Goal: Task Accomplishment & Management: Manage account settings

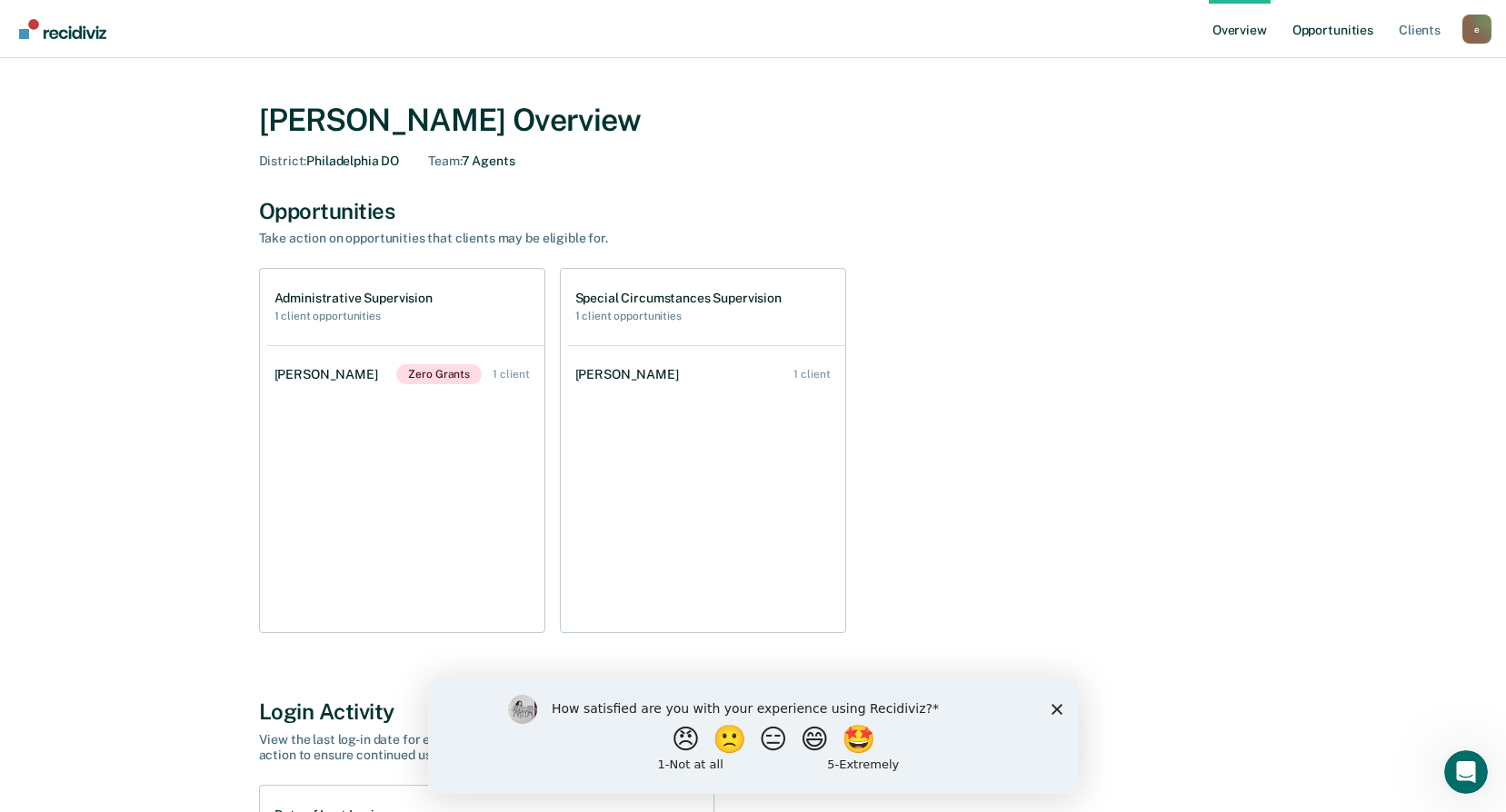
click at [1316, 30] on link "Opportunities" at bounding box center [1334, 29] width 88 height 58
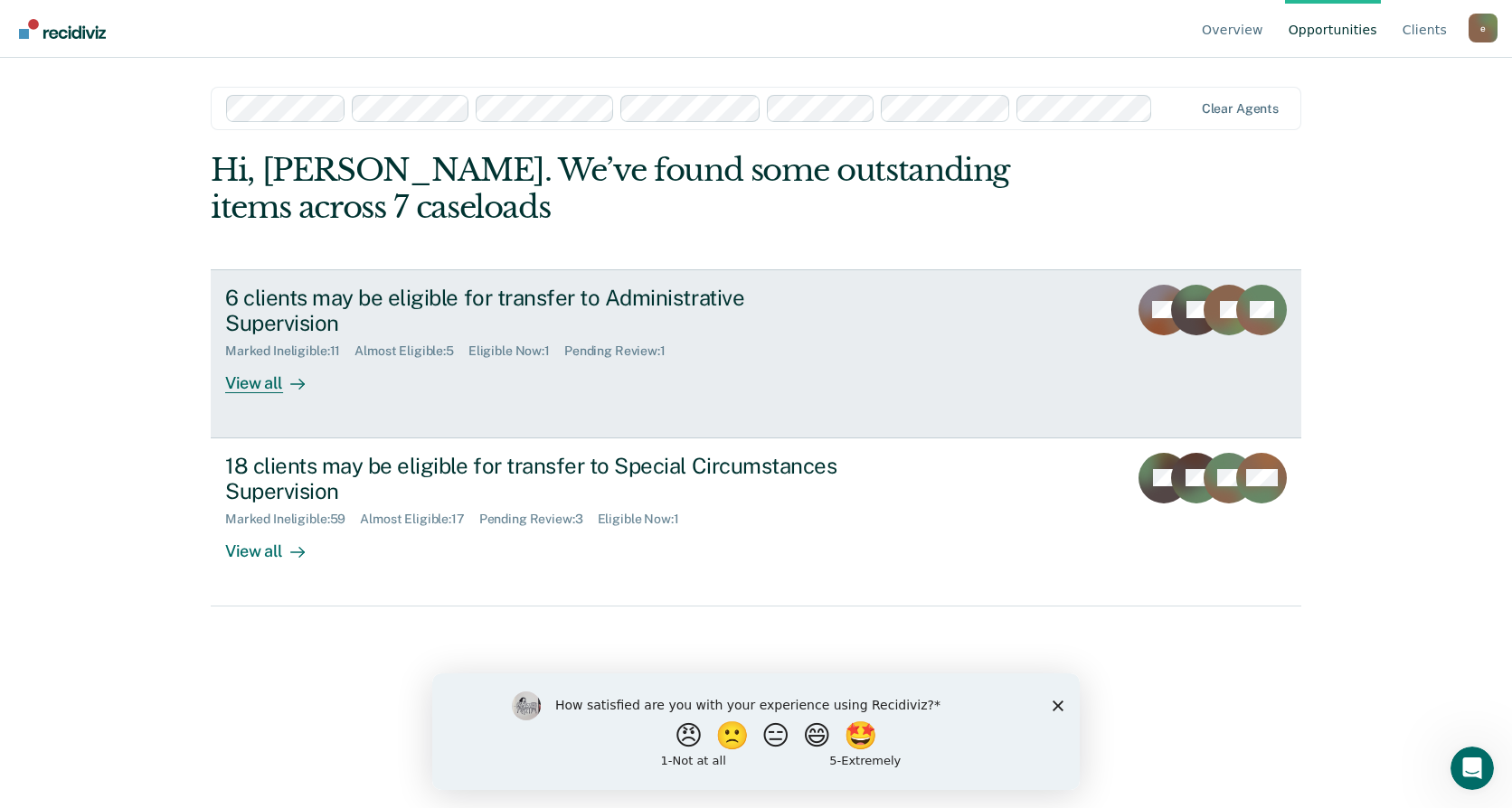
click at [697, 336] on div "Marked Ineligible : 11 Almost Eligible : 5 Eligible Now : 1 Pending Review : 1" at bounding box center [542, 347] width 635 height 22
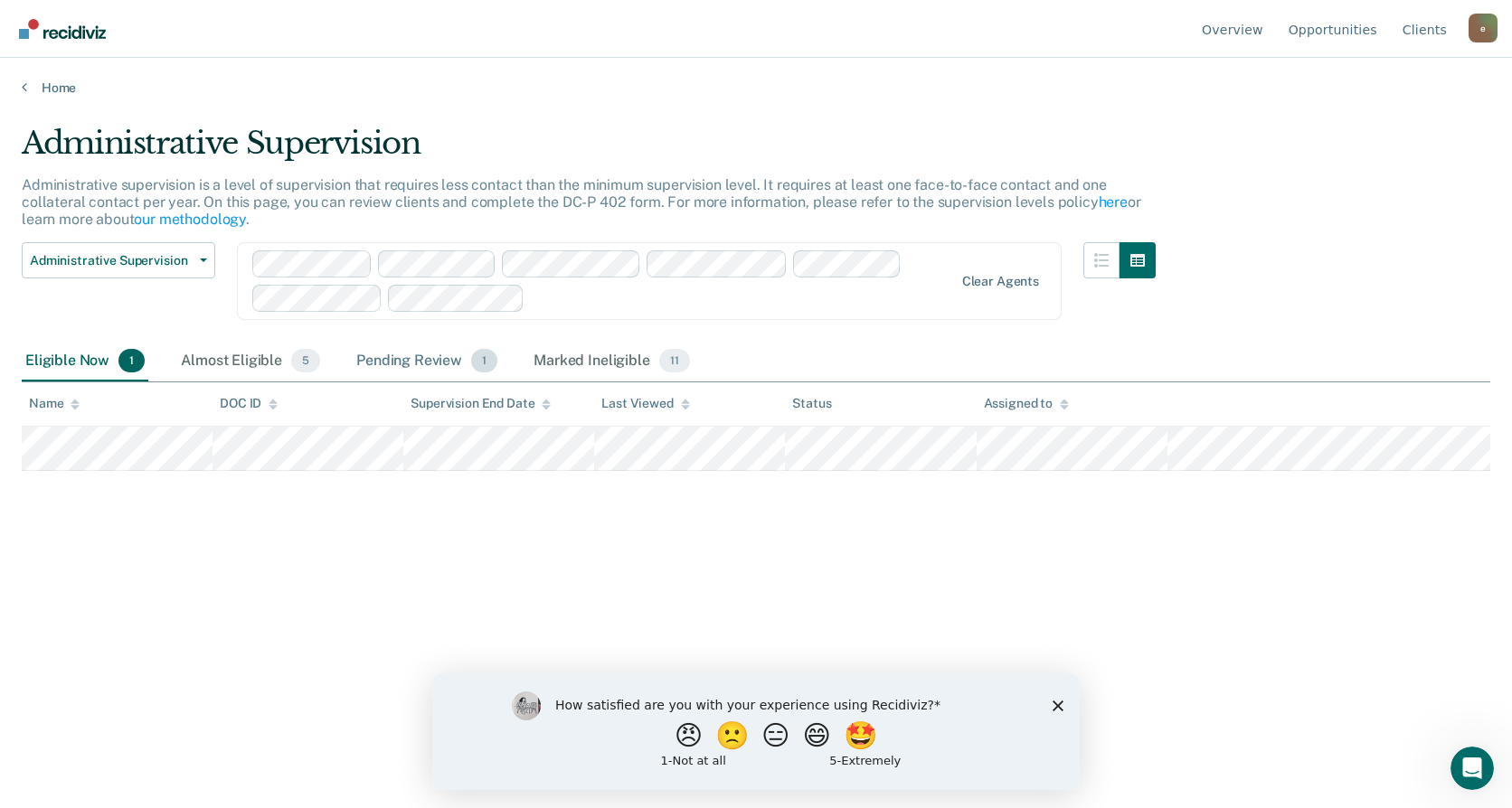
click at [437, 357] on div "Pending Review 1" at bounding box center [427, 361] width 148 height 39
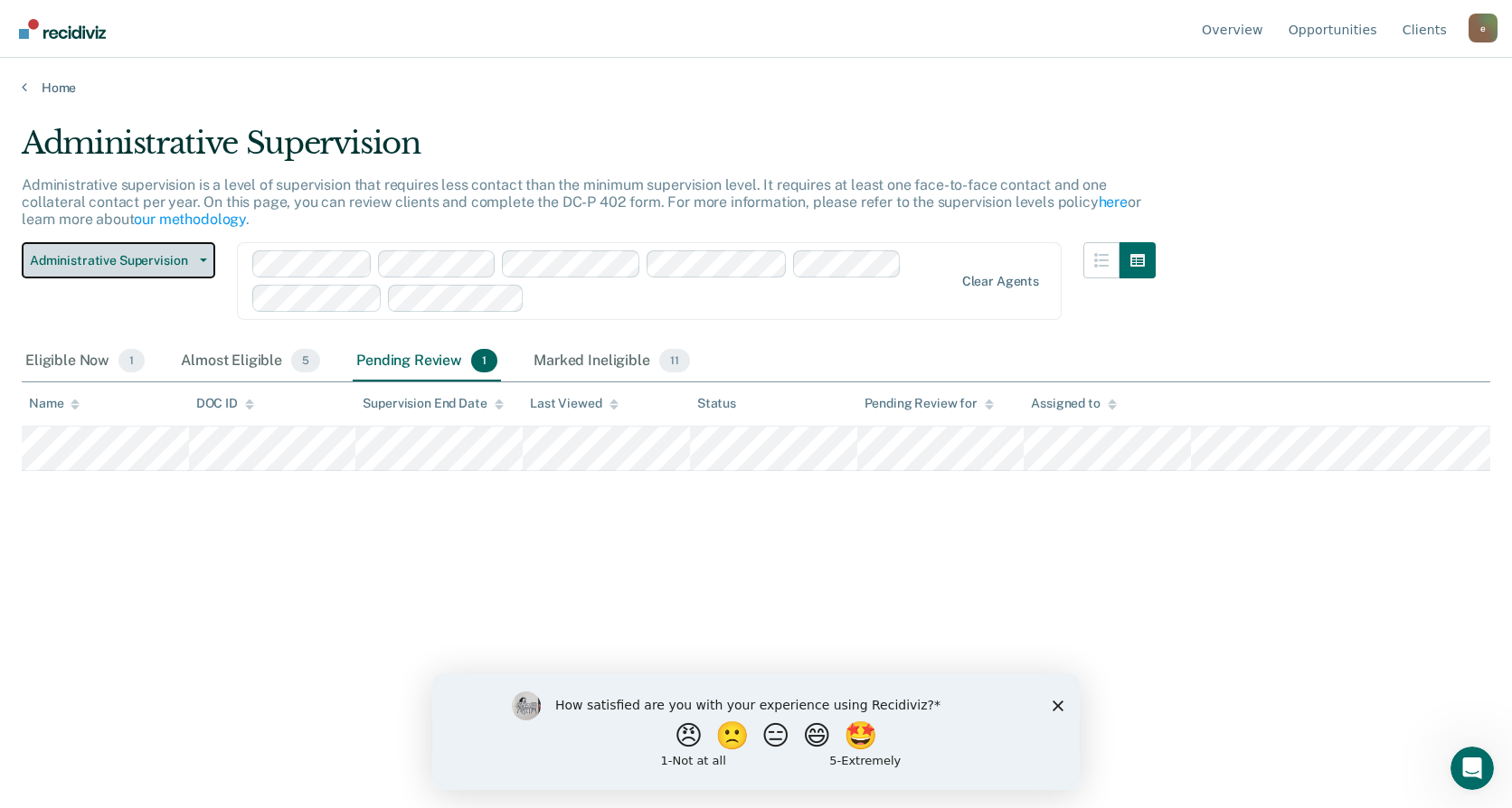
click at [106, 265] on span "Administrative Supervision" at bounding box center [111, 260] width 163 height 15
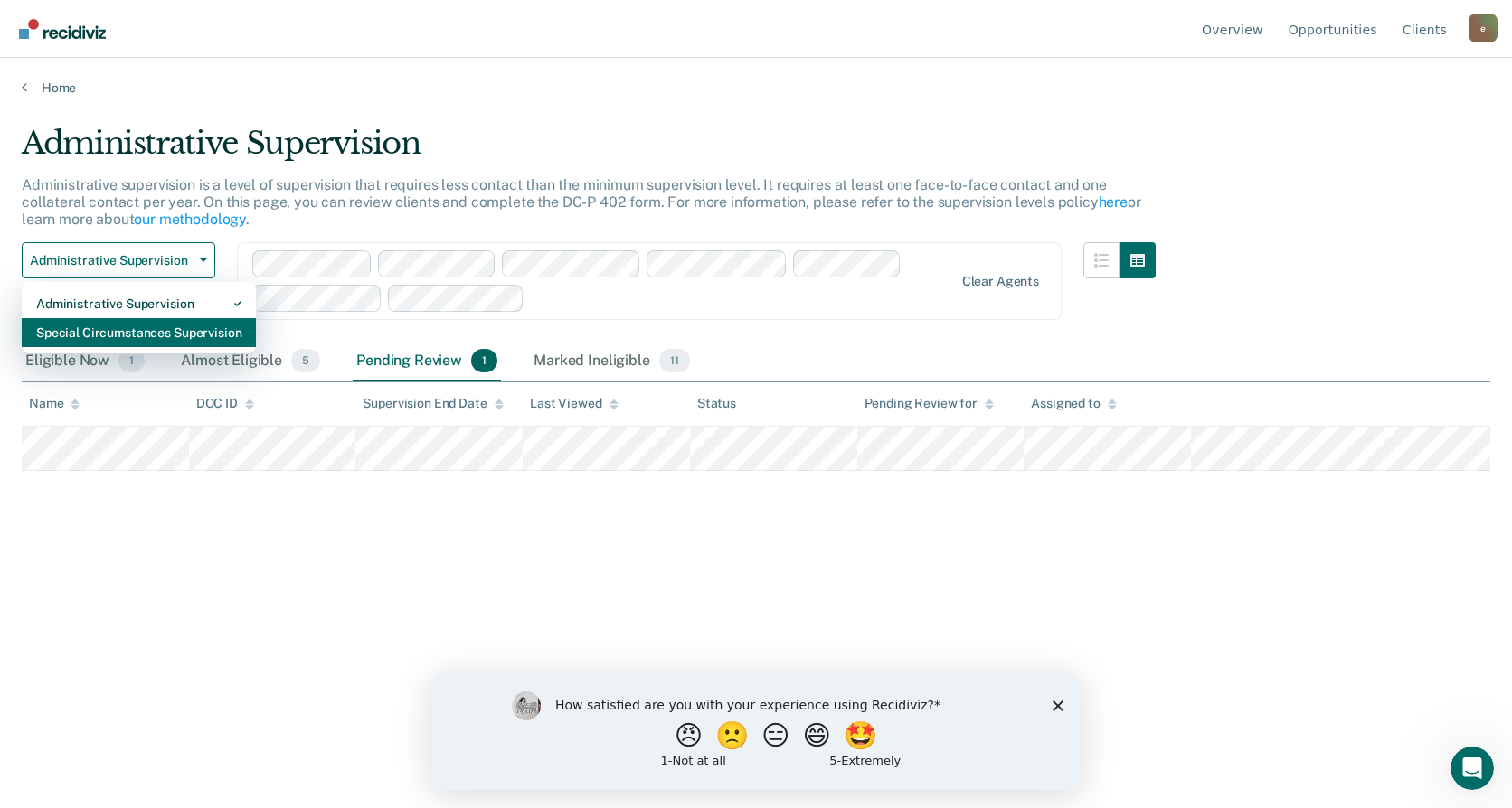
click at [119, 324] on div "Special Circumstances Supervision" at bounding box center [139, 332] width 205 height 29
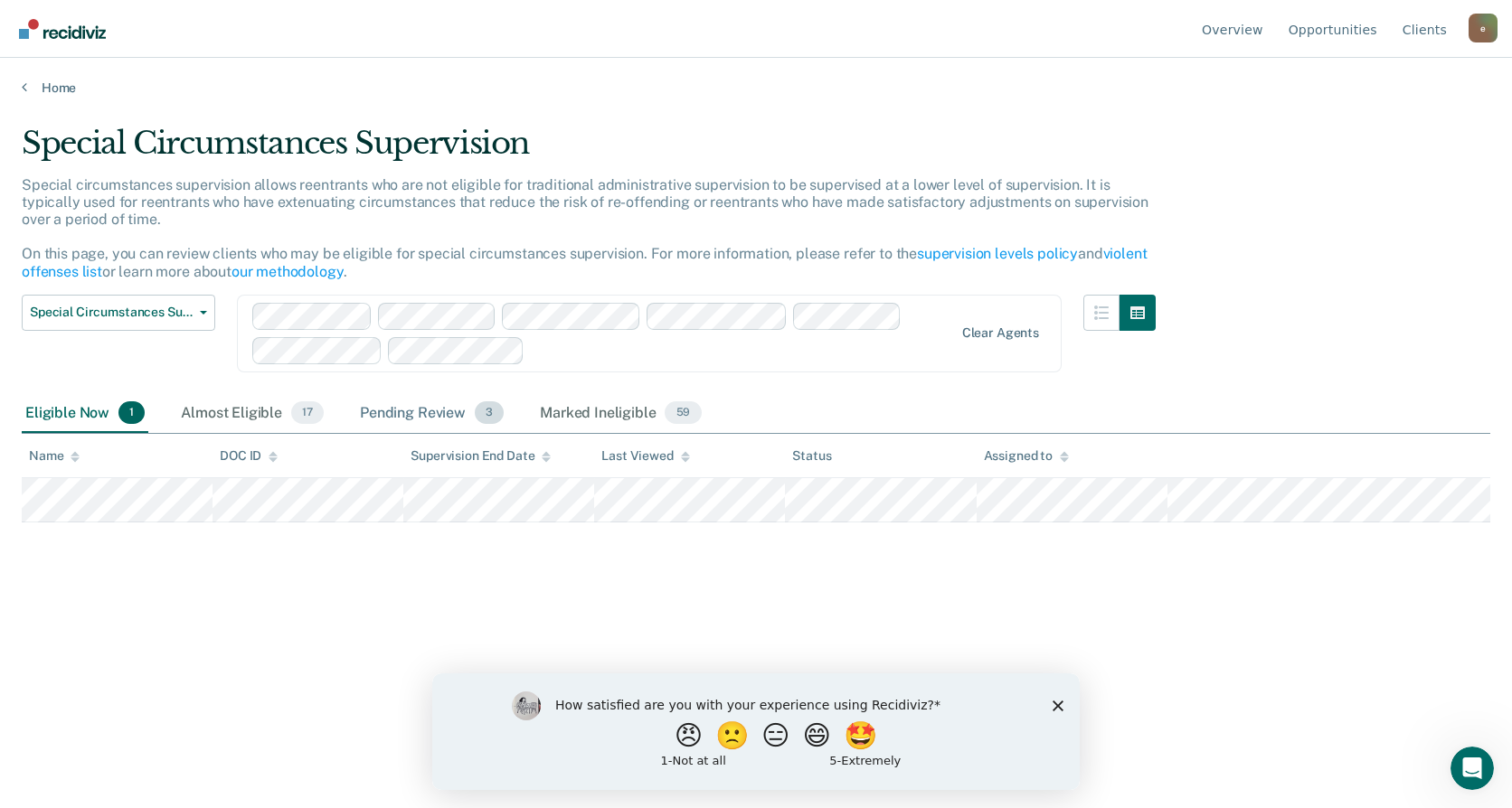
click at [443, 410] on div "Pending Review 3" at bounding box center [432, 414] width 151 height 39
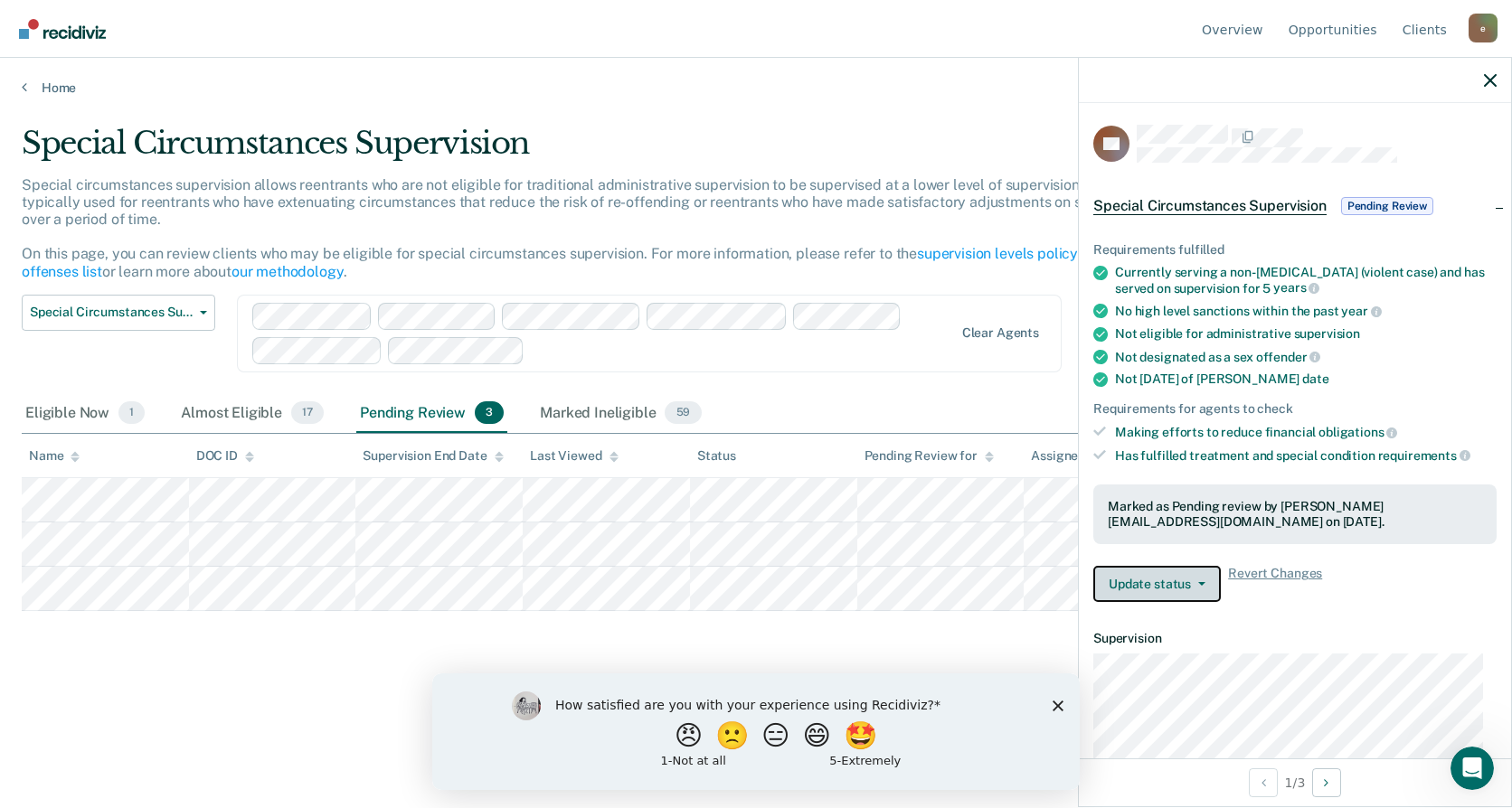
click at [1148, 580] on button "Update status" at bounding box center [1157, 584] width 127 height 37
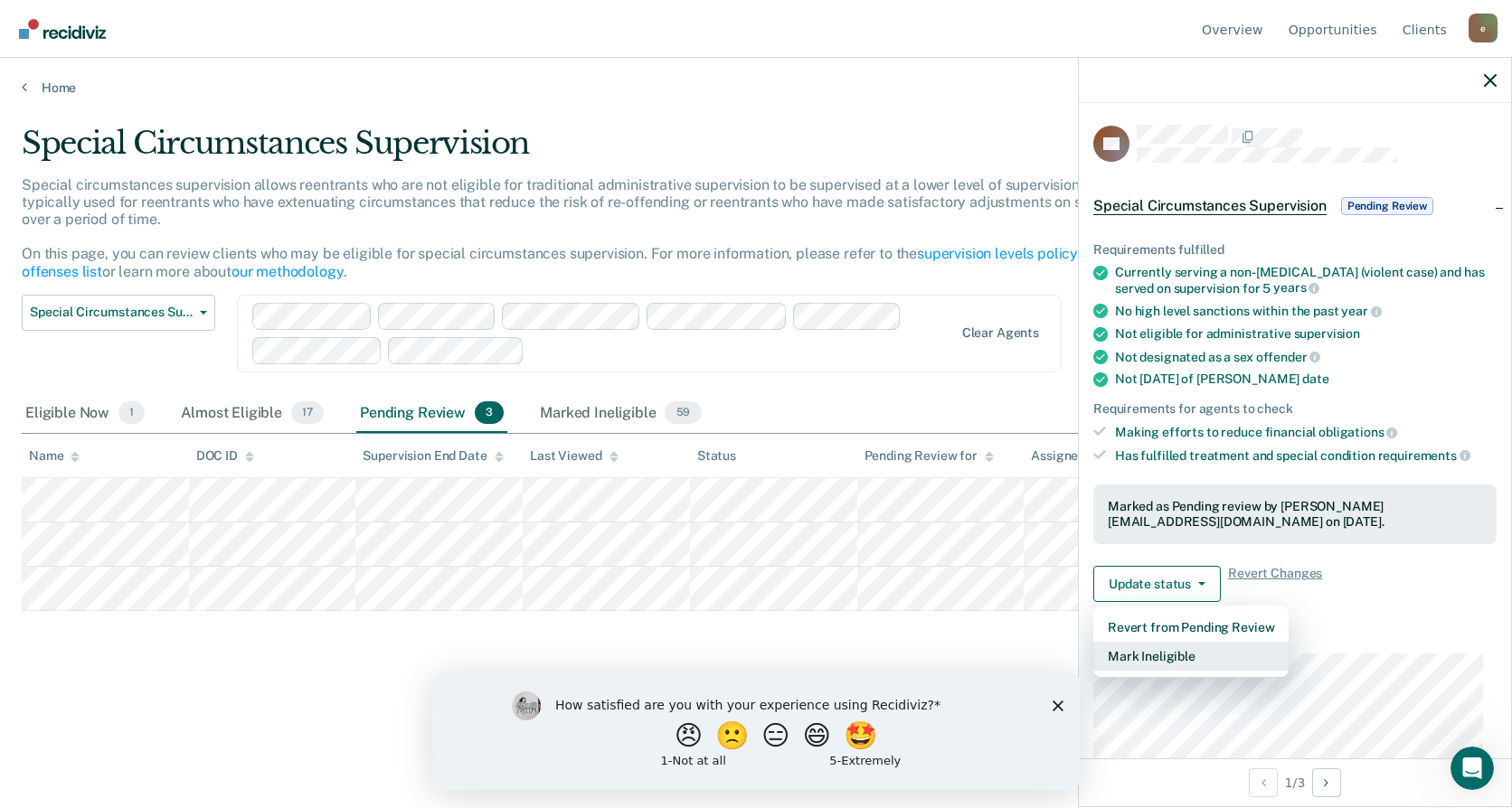
click at [1164, 648] on button "Mark Ineligible" at bounding box center [1191, 656] width 196 height 29
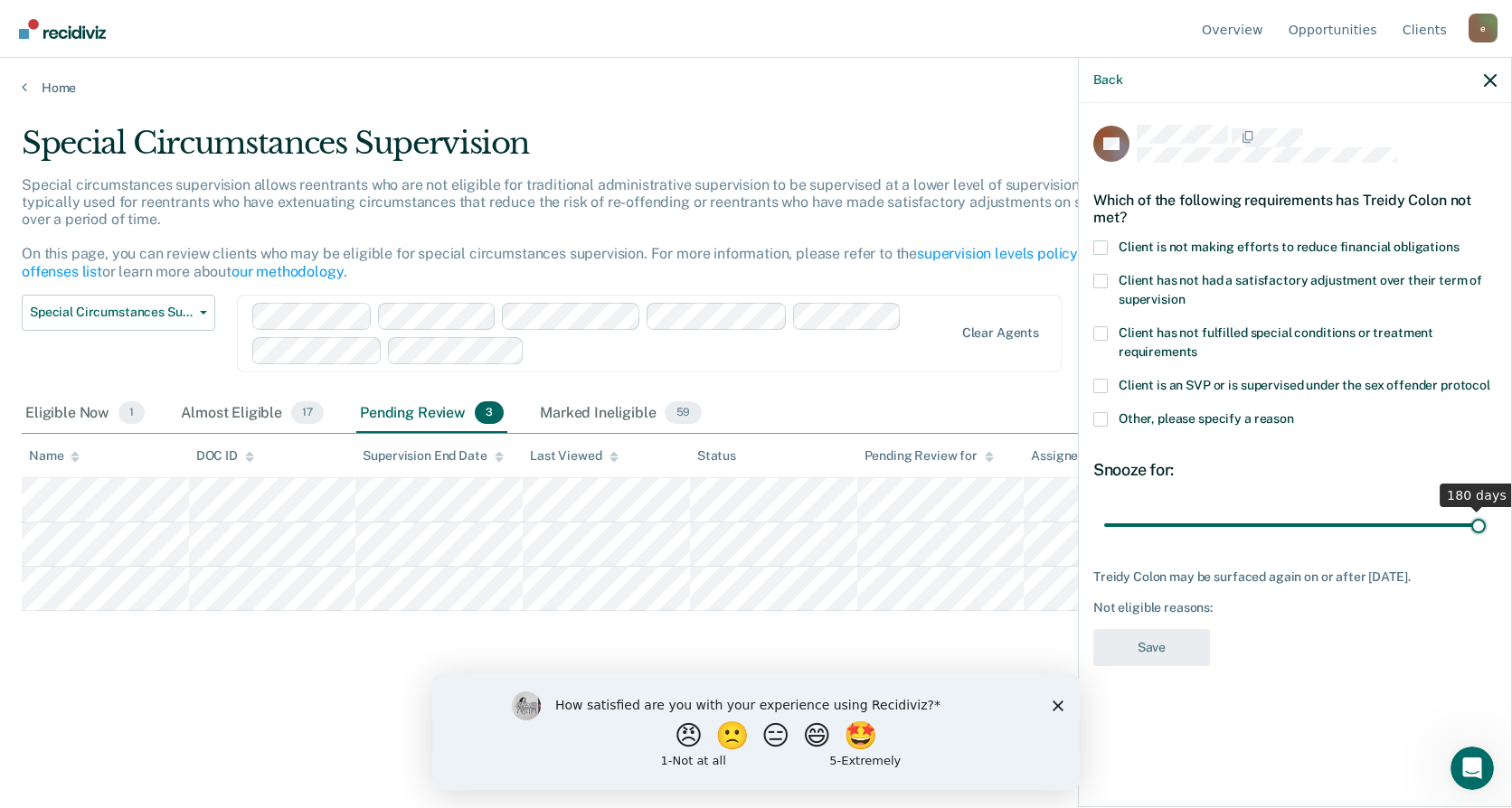
drag, startPoint x: 1173, startPoint y: 523, endPoint x: 1499, endPoint y: 518, distance: 326.0
type input "180"
click at [1486, 518] on input "range" at bounding box center [1295, 525] width 382 height 32
click at [1098, 251] on span at bounding box center [1100, 247] width 14 height 14
click at [1460, 241] on input "Client is not making efforts to reduce financial obligations" at bounding box center [1460, 241] width 0 height 0
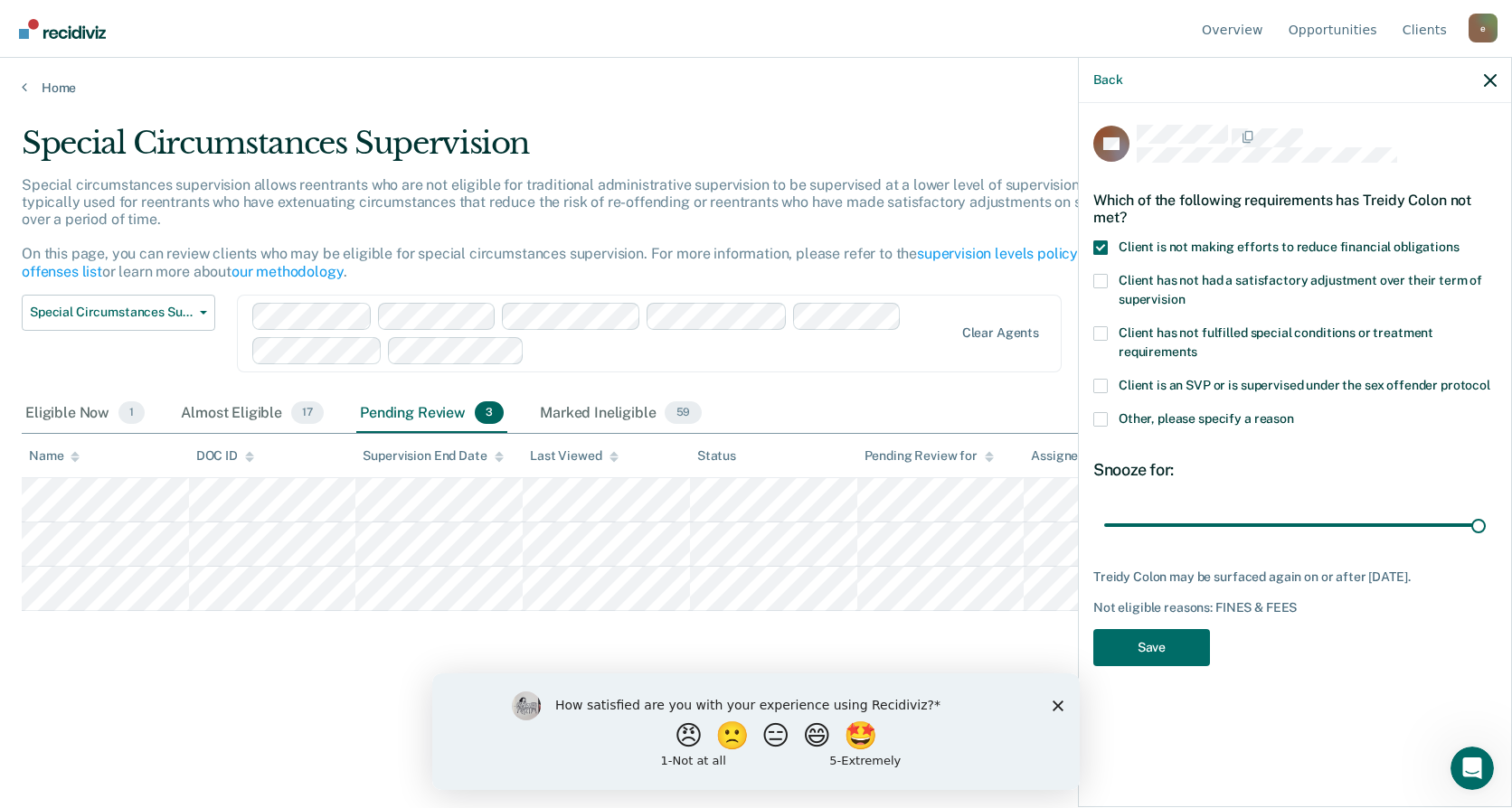
click at [1105, 414] on span at bounding box center [1100, 419] width 14 height 14
click at [1294, 412] on input "Other, please specify a reason" at bounding box center [1294, 412] width 0 height 0
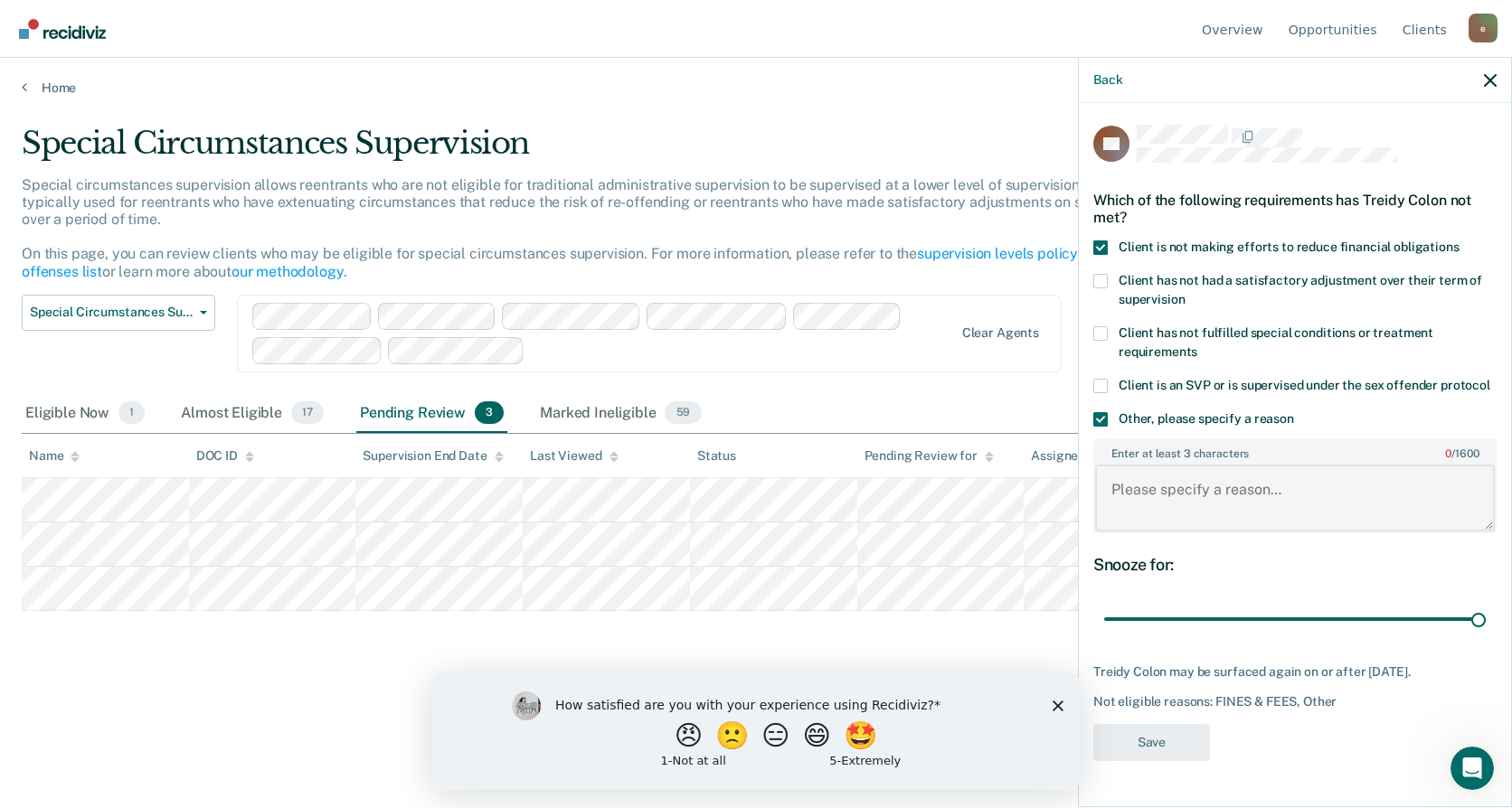
click at [1119, 504] on textarea "Enter at least 3 characters 0 / 1600" at bounding box center [1295, 497] width 400 height 66
type textarea "MAX"
click at [1199, 750] on button "Save" at bounding box center [1152, 743] width 117 height 37
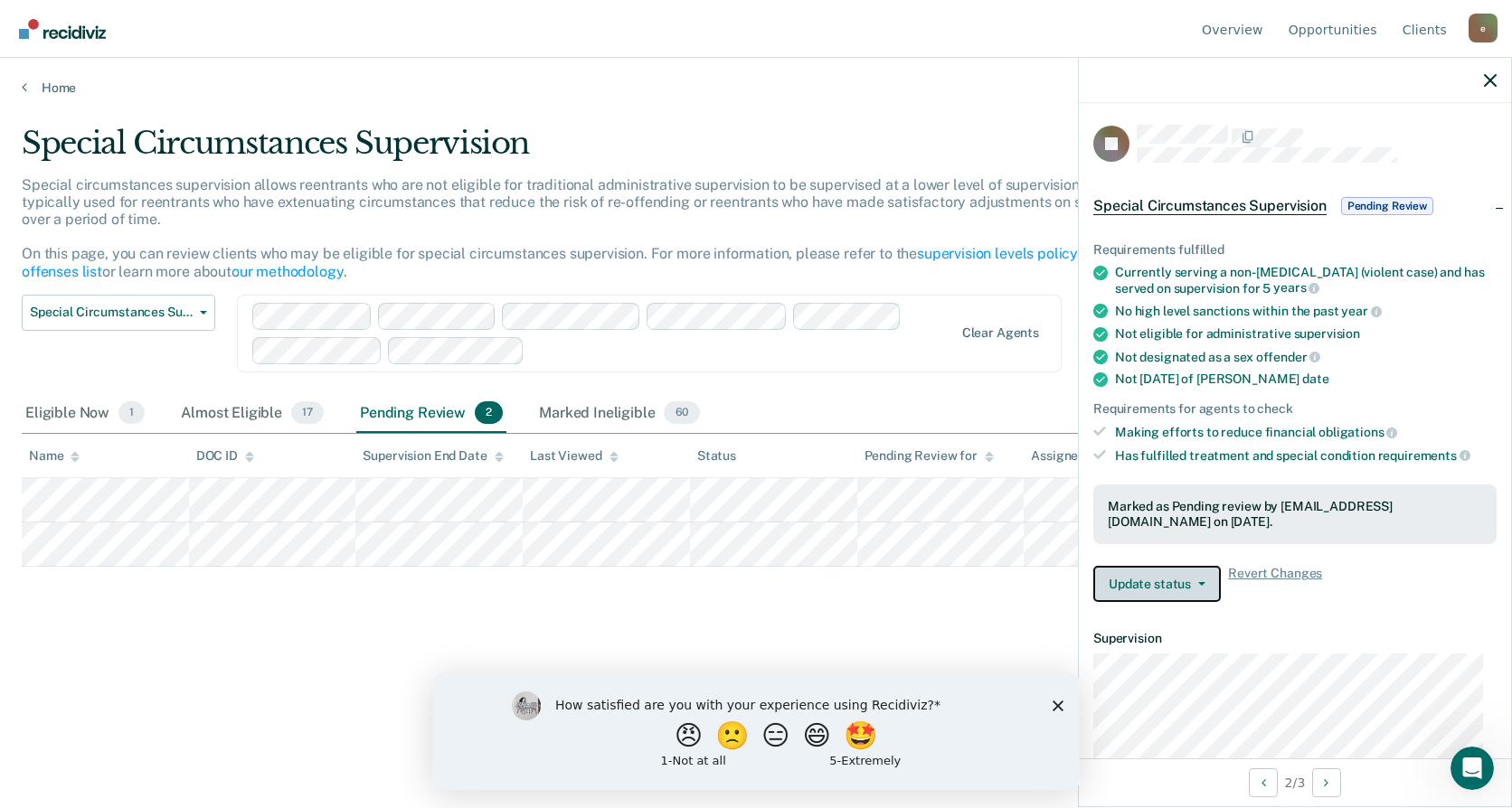
click at [1156, 590] on button "Update status" at bounding box center [1157, 584] width 127 height 37
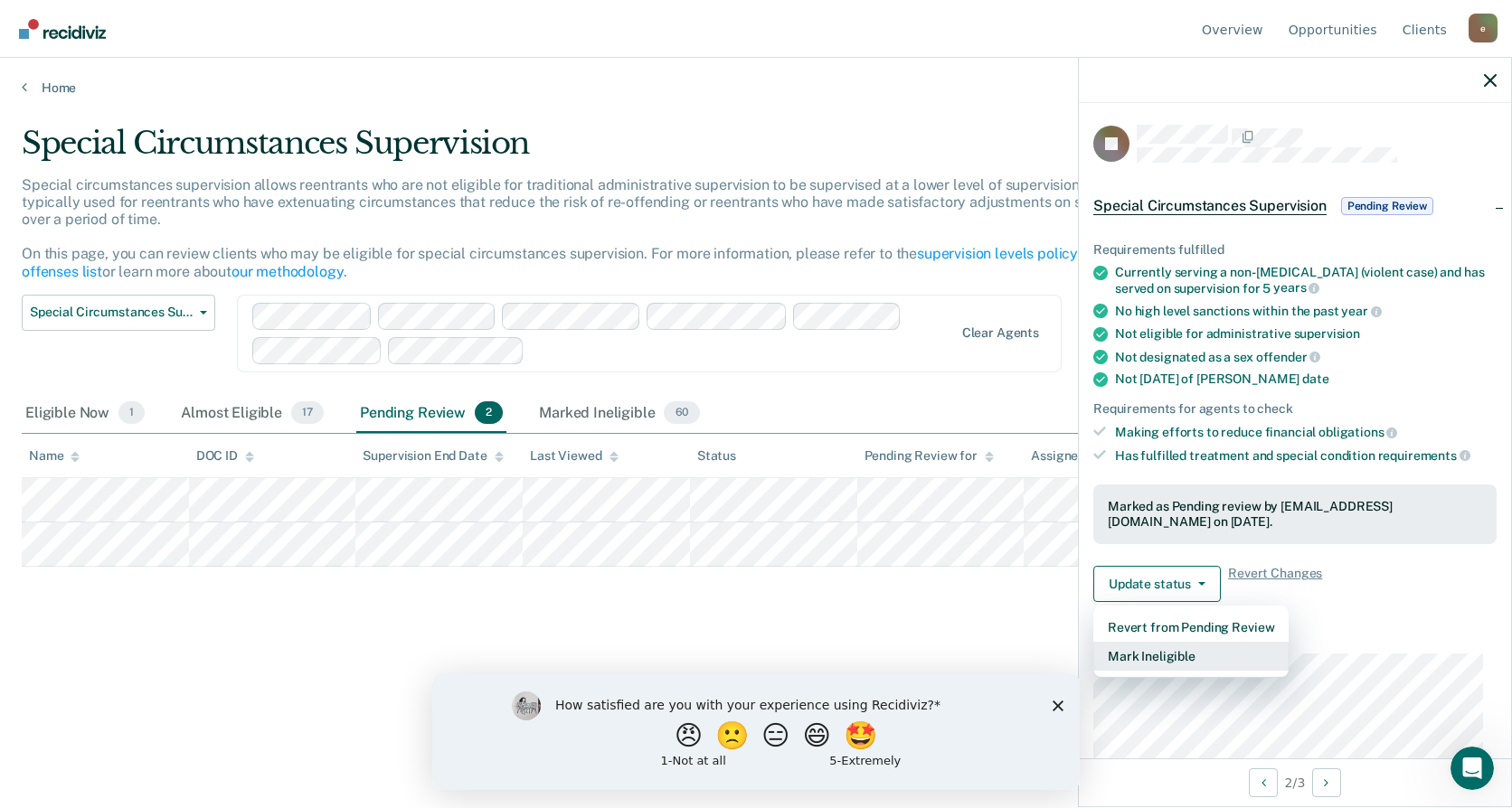
click at [1163, 658] on button "Mark Ineligible" at bounding box center [1191, 656] width 196 height 29
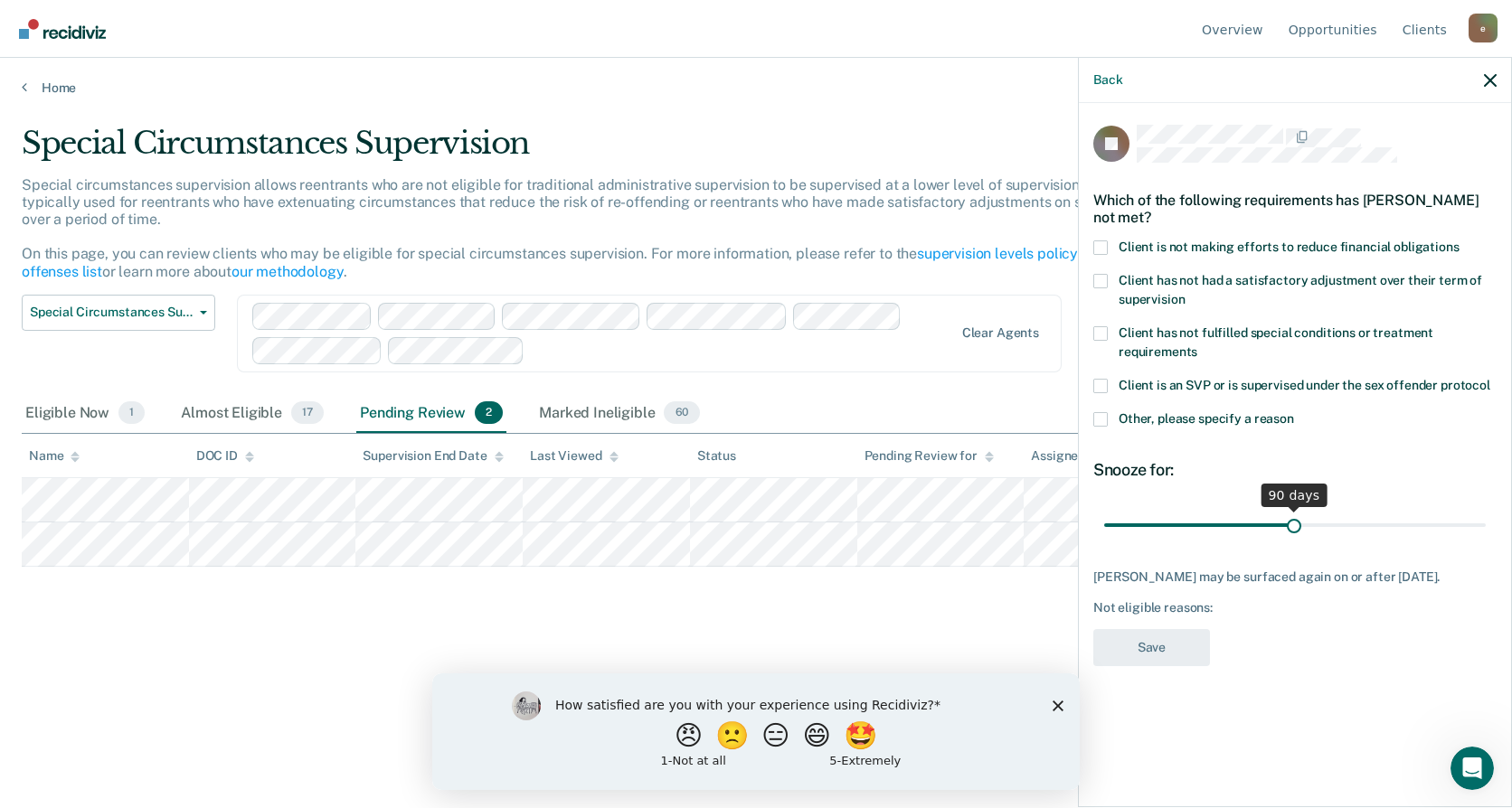
drag, startPoint x: 1169, startPoint y: 523, endPoint x: 1293, endPoint y: 527, distance: 124.1
type input "90"
click at [1293, 527] on input "range" at bounding box center [1295, 525] width 382 height 32
click at [1226, 241] on span "Client is not making efforts to reduce financial obligations" at bounding box center [1289, 246] width 341 height 14
click at [1460, 241] on input "Client is not making efforts to reduce financial obligations" at bounding box center [1460, 241] width 0 height 0
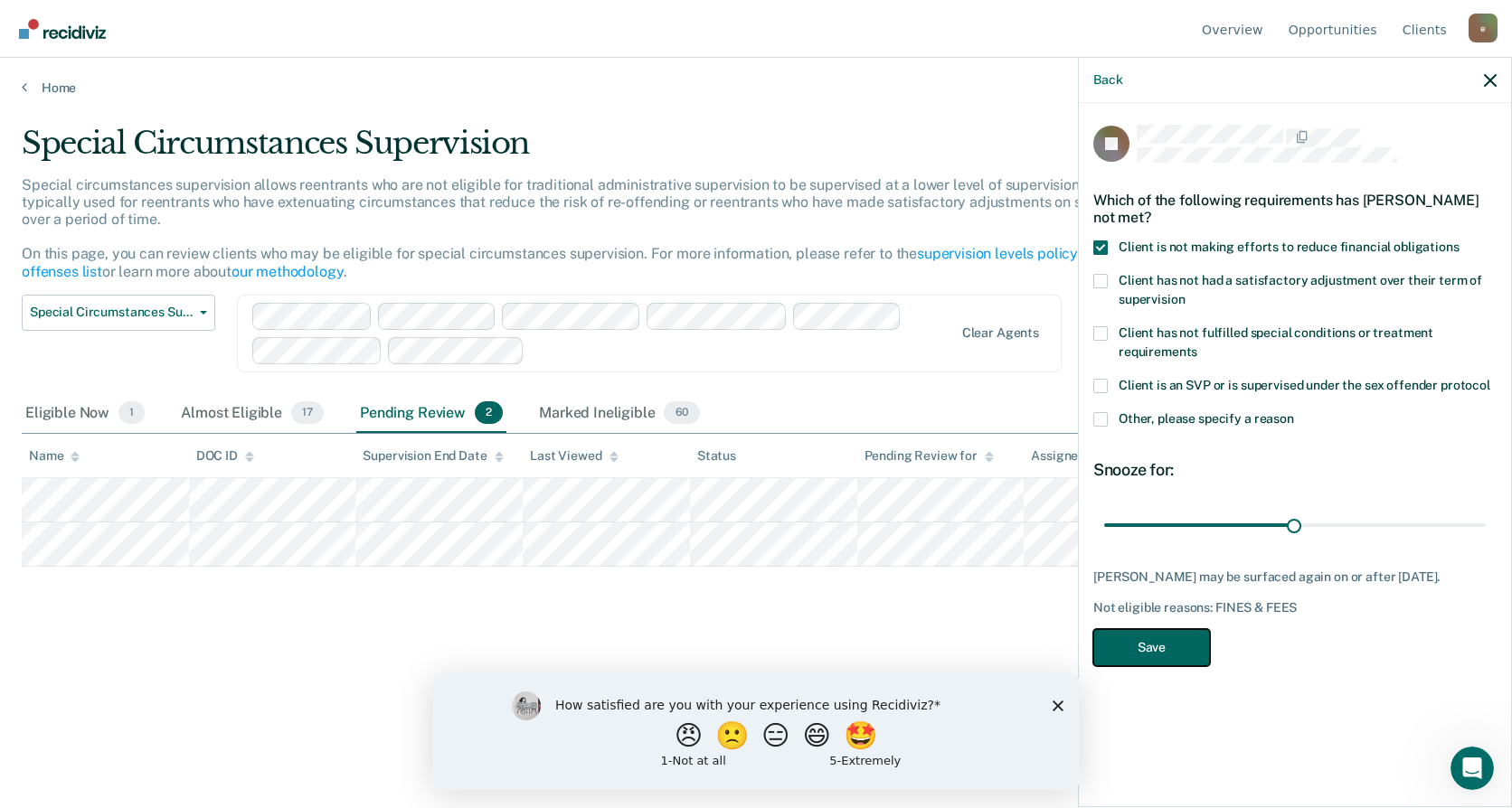
click at [1179, 661] on button "Save" at bounding box center [1152, 648] width 117 height 37
